Goal: Task Accomplishment & Management: Manage account settings

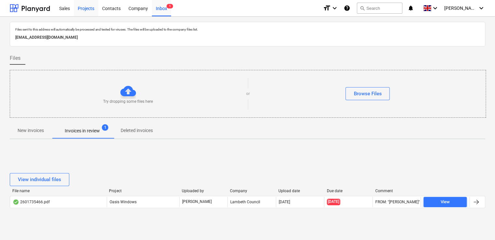
click at [83, 8] on div "Projects" at bounding box center [86, 8] width 24 height 17
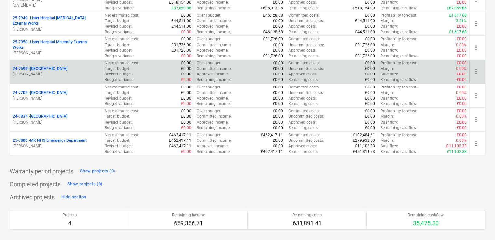
scroll to position [105, 0]
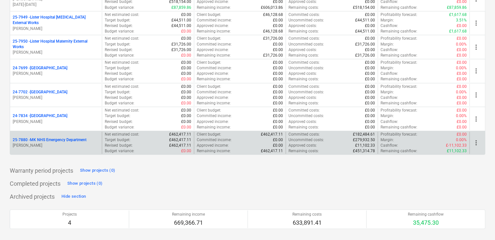
click at [62, 144] on p "[PERSON_NAME]" at bounding box center [56, 146] width 86 height 6
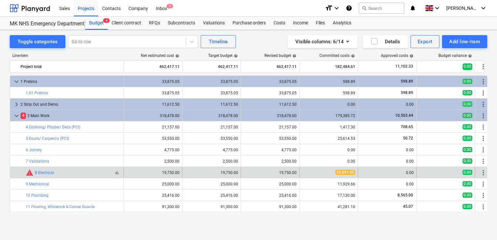
click at [73, 171] on div "bar_chart warning 8 Electrical" at bounding box center [73, 173] width 95 height 8
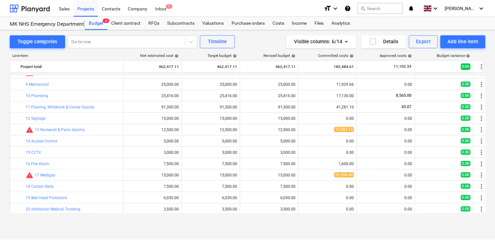
scroll to position [100, 0]
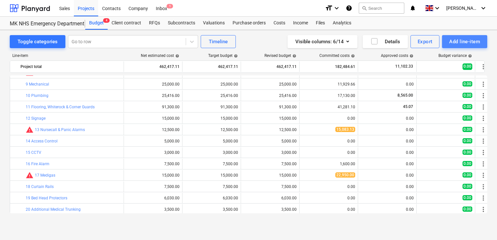
click at [459, 42] on div "Add line-item" at bounding box center [464, 41] width 31 height 8
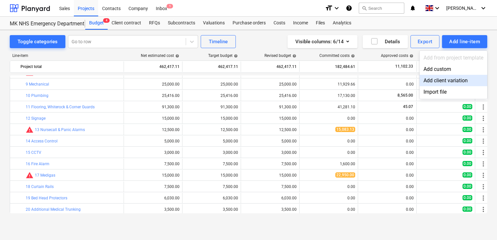
click at [450, 80] on div "Add client variation" at bounding box center [453, 80] width 68 height 11
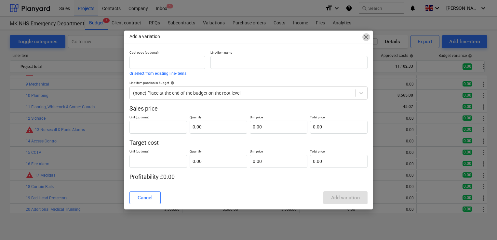
click at [366, 40] on span "close" at bounding box center [366, 37] width 8 height 8
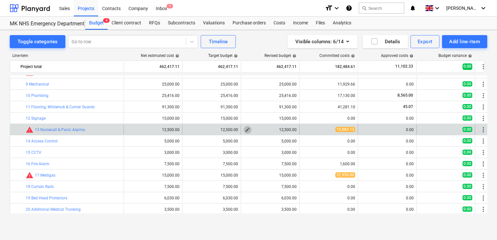
click at [247, 129] on span "edit" at bounding box center [247, 129] width 5 height 5
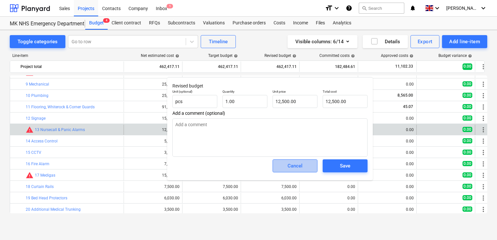
click at [285, 164] on span "Cancel" at bounding box center [295, 166] width 29 height 8
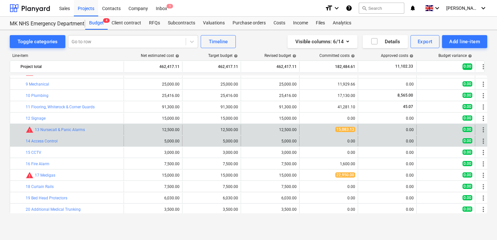
click at [367, 141] on div "0.00" at bounding box center [386, 141] width 53 height 5
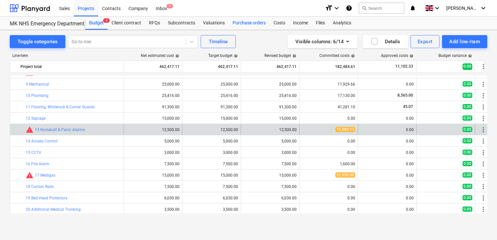
click at [251, 24] on div "Purchase orders" at bounding box center [249, 23] width 41 height 13
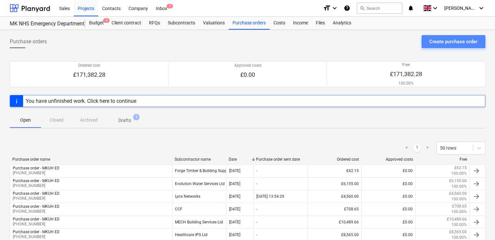
click at [447, 42] on div "Create purchase order" at bounding box center [453, 41] width 48 height 8
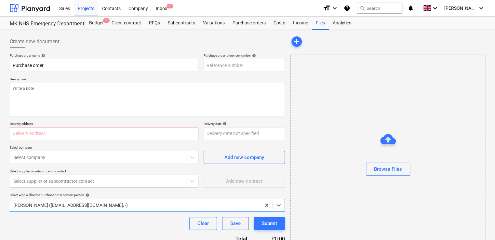
type textarea "x"
type input "25-7880-PO-028"
click at [233, 24] on div "Purchase orders" at bounding box center [249, 23] width 41 height 13
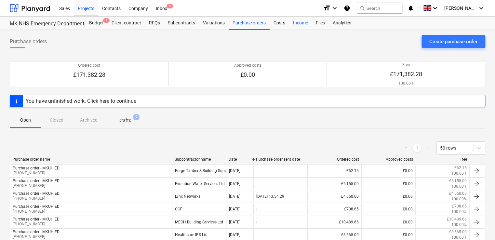
click at [294, 20] on div "Income" at bounding box center [300, 23] width 23 height 13
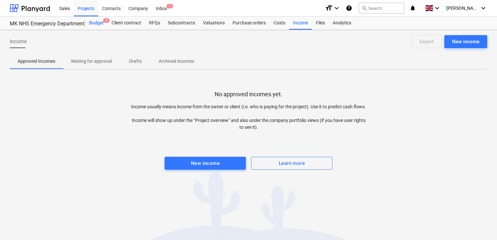
click at [99, 26] on div "Budget 4" at bounding box center [96, 23] width 22 height 13
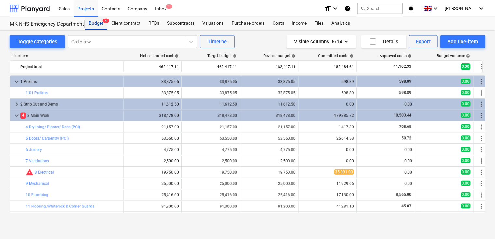
scroll to position [100, 0]
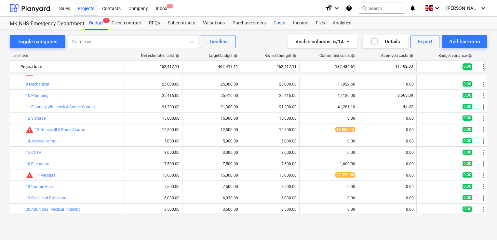
click at [282, 23] on div "Costs" at bounding box center [279, 23] width 20 height 13
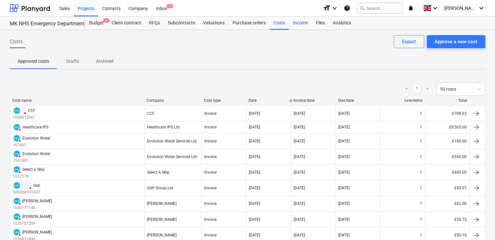
click at [291, 25] on div "Income" at bounding box center [300, 23] width 23 height 13
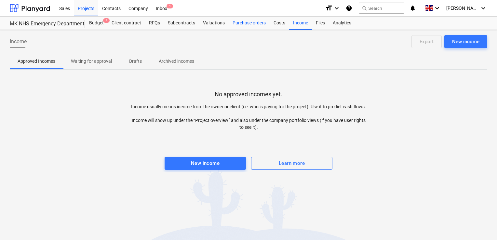
click at [249, 25] on div "Purchase orders" at bounding box center [249, 23] width 41 height 13
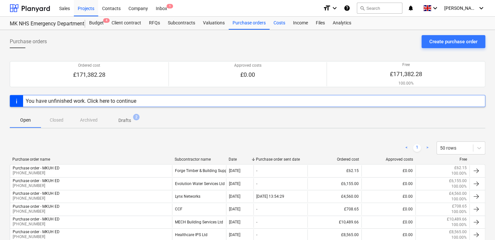
click at [279, 25] on div "Costs" at bounding box center [279, 23] width 20 height 13
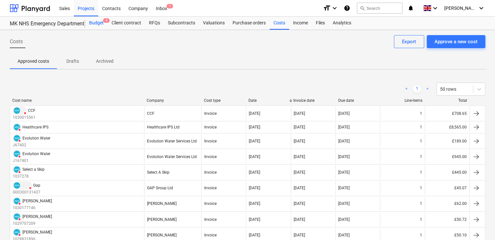
click at [99, 18] on div "Budget 4" at bounding box center [96, 23] width 22 height 13
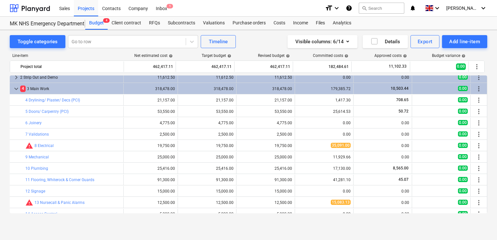
scroll to position [18, 7]
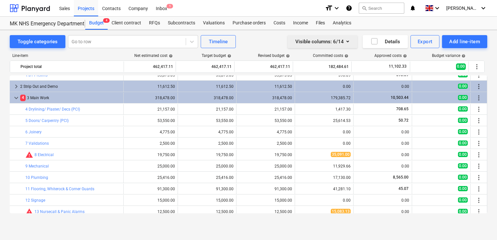
click at [347, 41] on icon "button" at bounding box center [348, 41] width 8 height 8
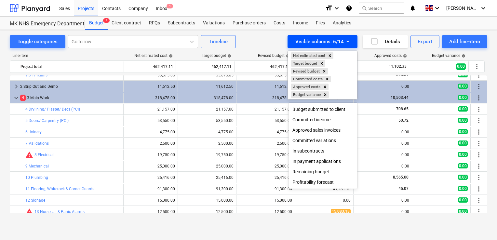
click at [347, 41] on div at bounding box center [248, 120] width 497 height 240
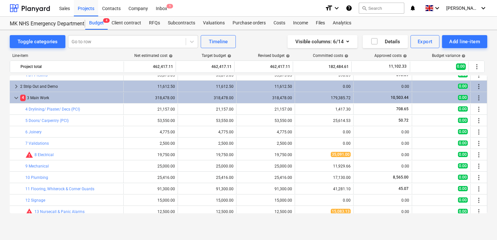
scroll to position [0, 7]
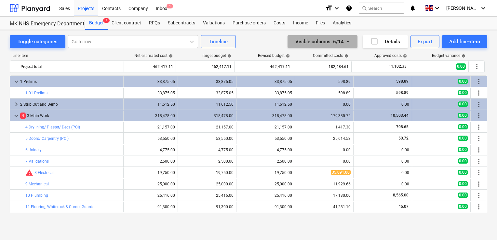
click at [346, 41] on icon "button" at bounding box center [348, 41] width 8 height 8
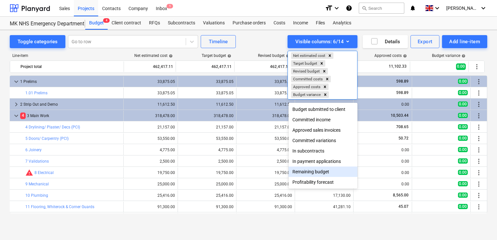
click at [334, 175] on div "Remaining budget" at bounding box center [322, 171] width 69 height 10
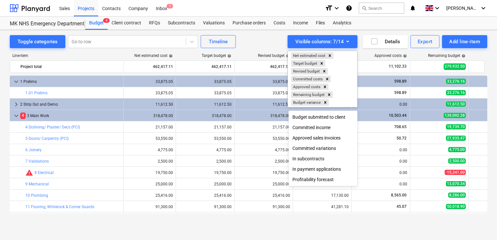
click at [337, 226] on div at bounding box center [248, 120] width 497 height 240
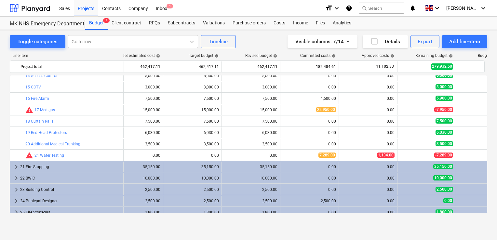
scroll to position [0, 0]
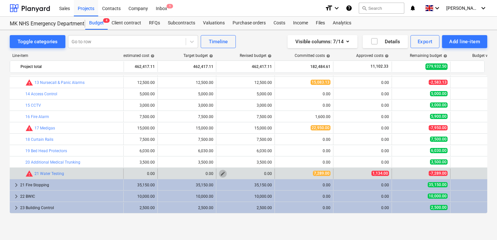
click at [220, 173] on button "edit" at bounding box center [223, 174] width 8 height 8
type textarea "x"
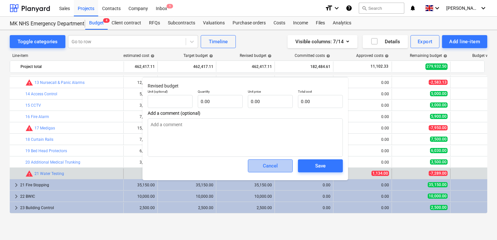
click at [256, 162] on span "Cancel" at bounding box center [270, 166] width 29 height 8
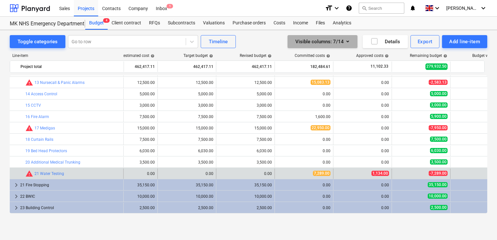
click at [347, 42] on icon "button" at bounding box center [348, 41] width 8 height 8
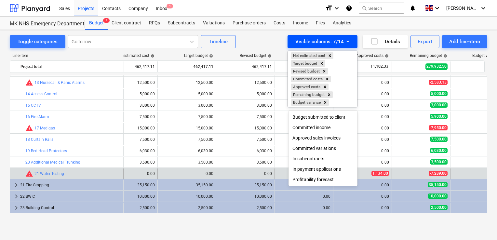
click at [347, 42] on div at bounding box center [248, 120] width 497 height 240
